Goal: Transaction & Acquisition: Purchase product/service

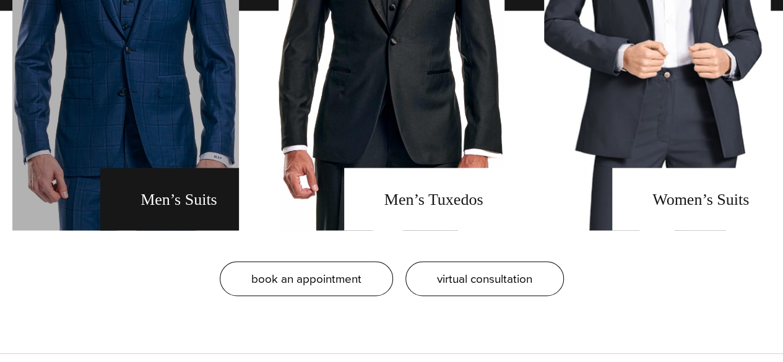
scroll to position [991, 0]
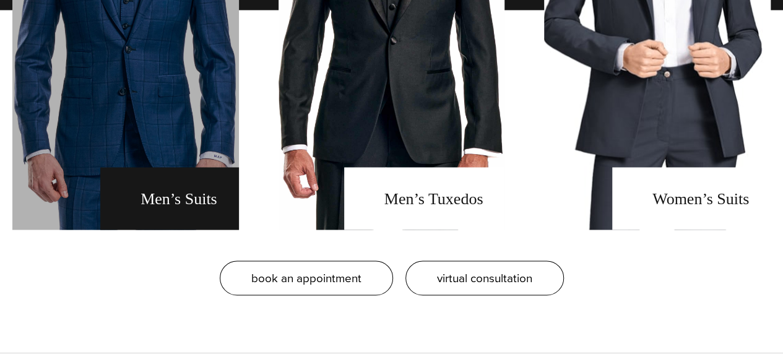
click at [199, 147] on link "men's suits" at bounding box center [125, 9] width 227 height 439
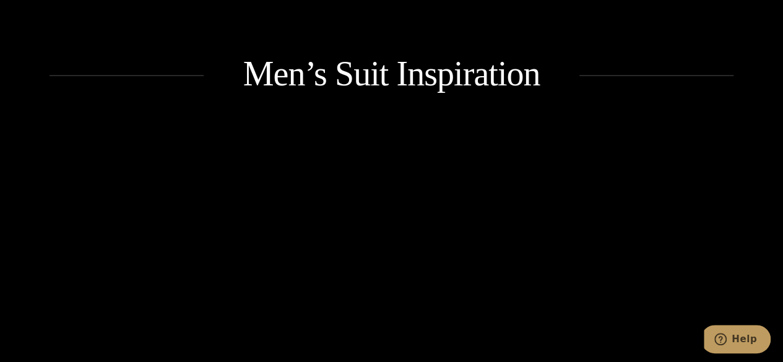
scroll to position [1442, 0]
